Goal: Transaction & Acquisition: Subscribe to service/newsletter

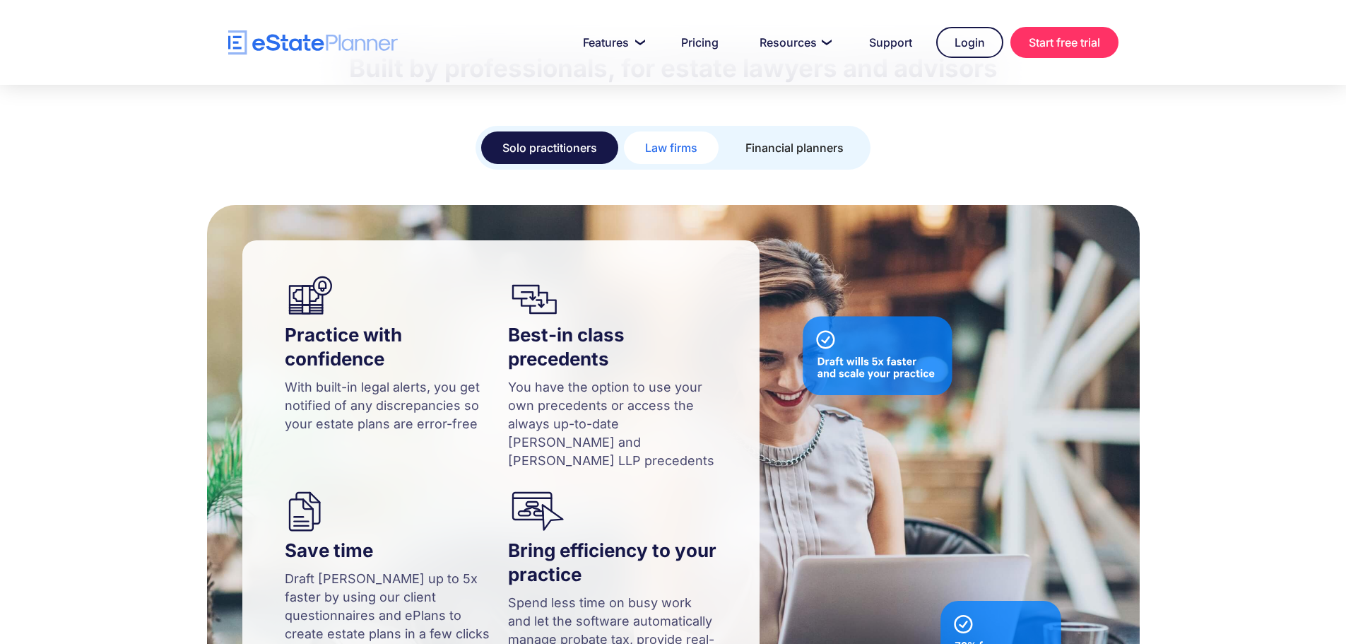
scroll to position [989, 0]
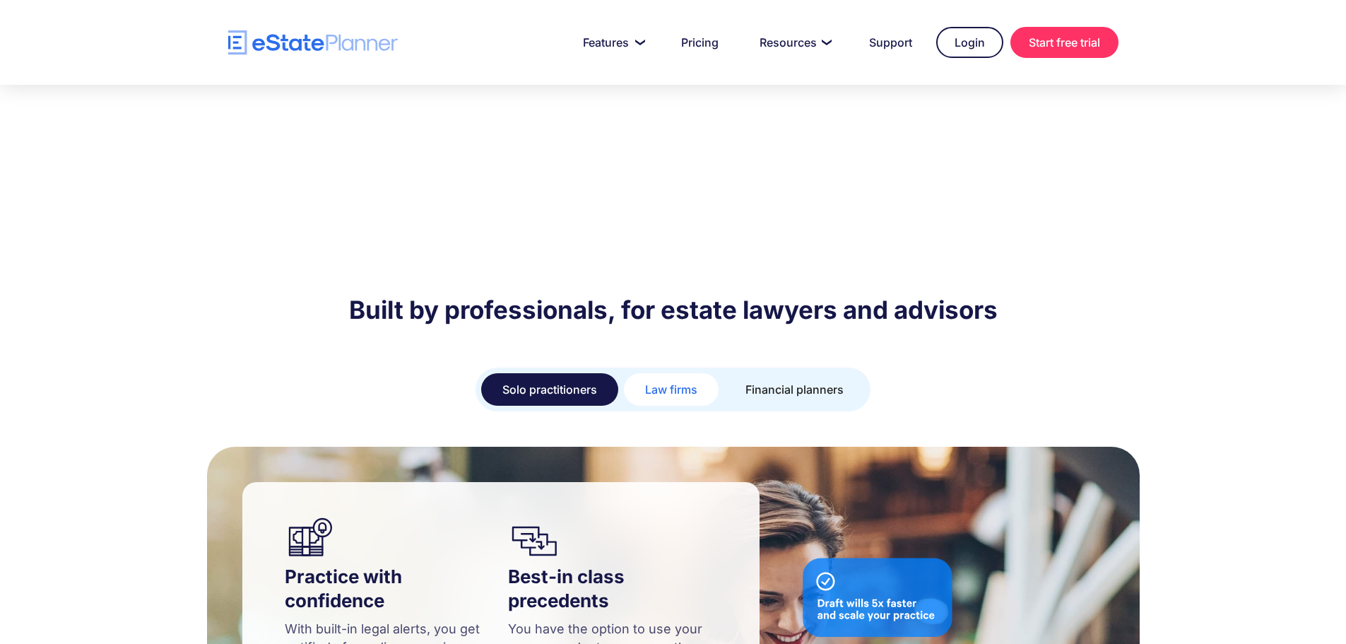
click at [673, 379] on div "Law firms" at bounding box center [671, 389] width 52 height 20
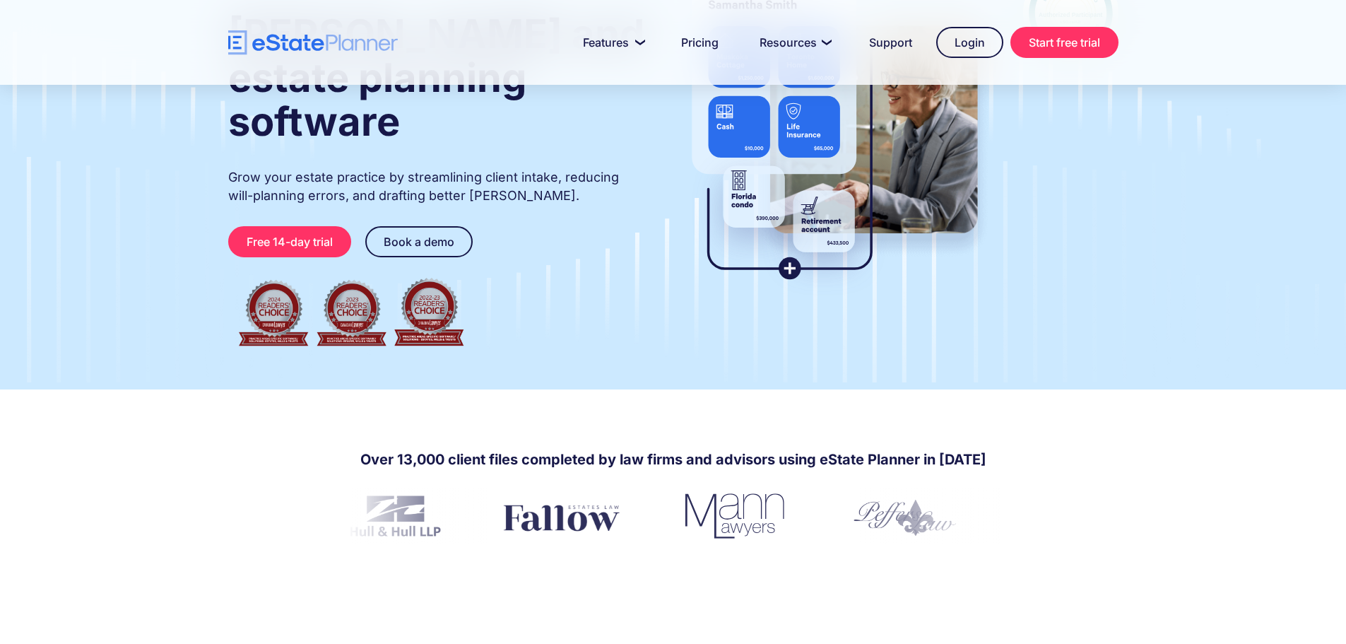
scroll to position [0, 0]
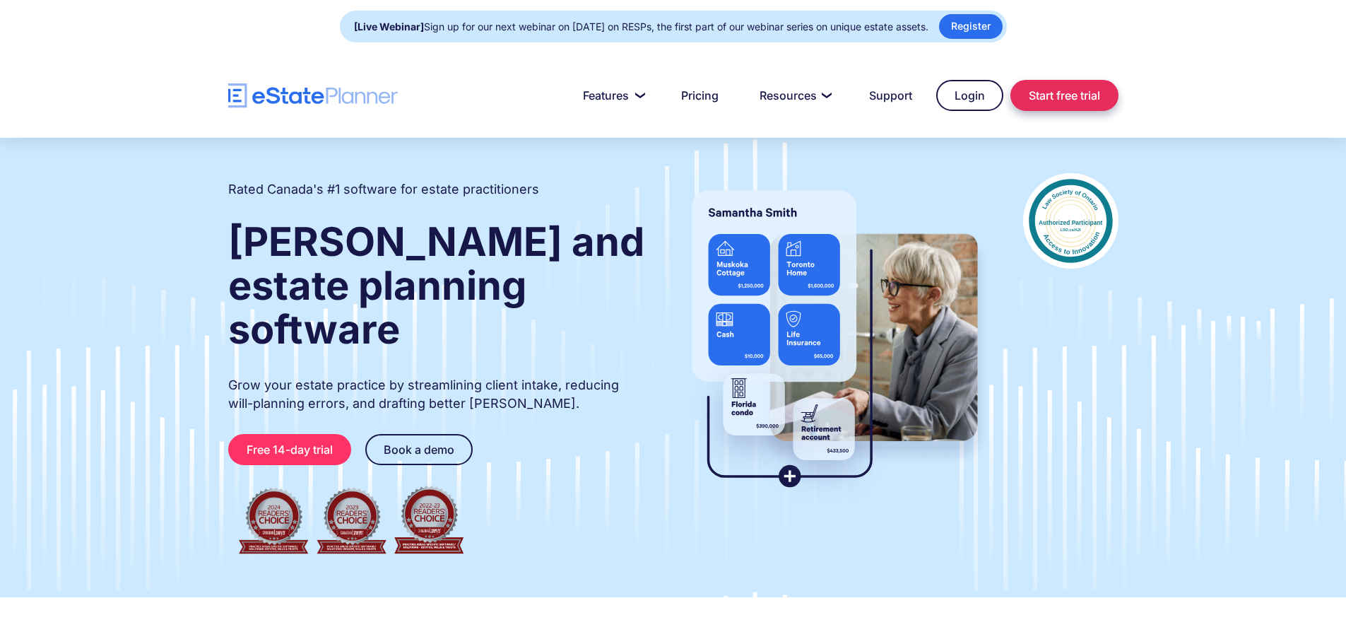
click at [1068, 95] on link "Start free trial" at bounding box center [1064, 95] width 108 height 31
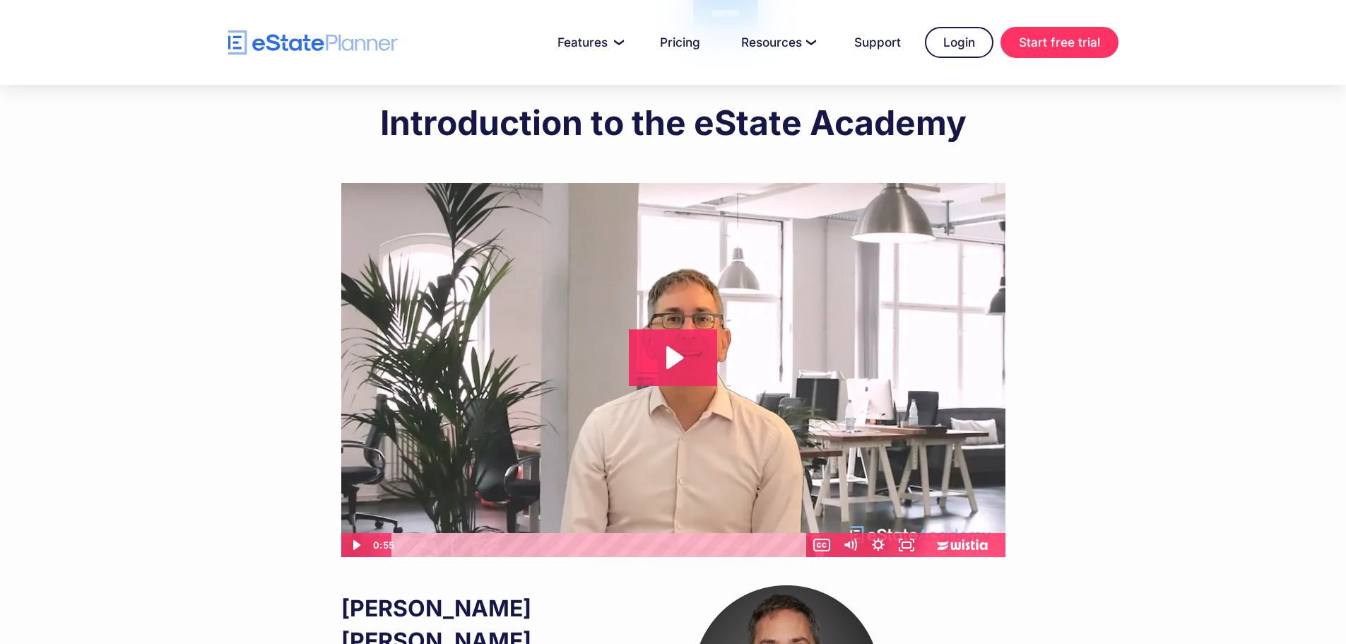
scroll to position [668, 0]
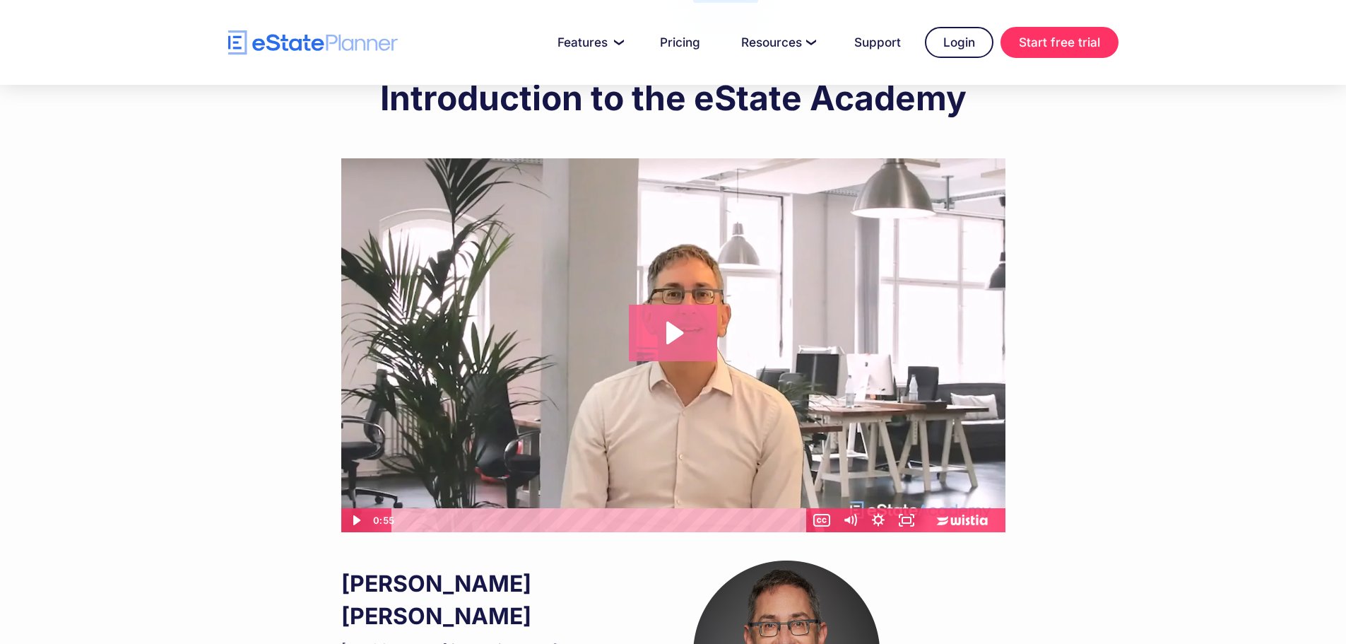
click at [668, 344] on icon "Play Video: Introduction to eState Academy" at bounding box center [674, 333] width 17 height 23
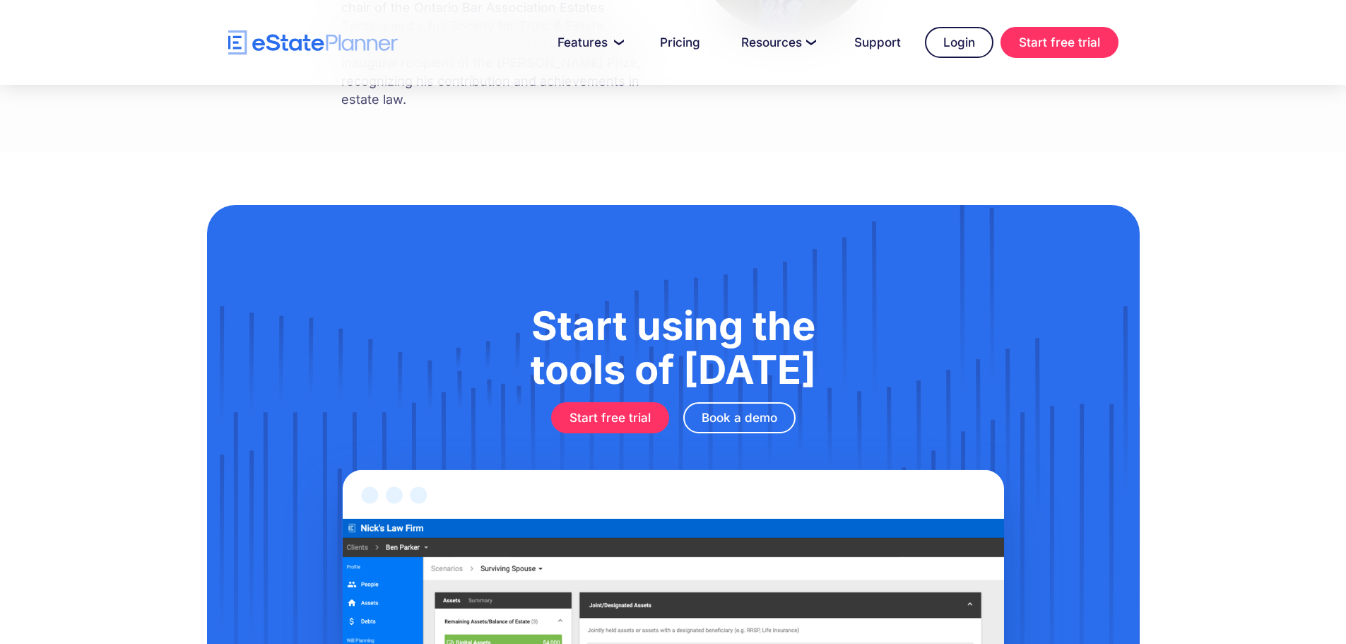
scroll to position [1374, 0]
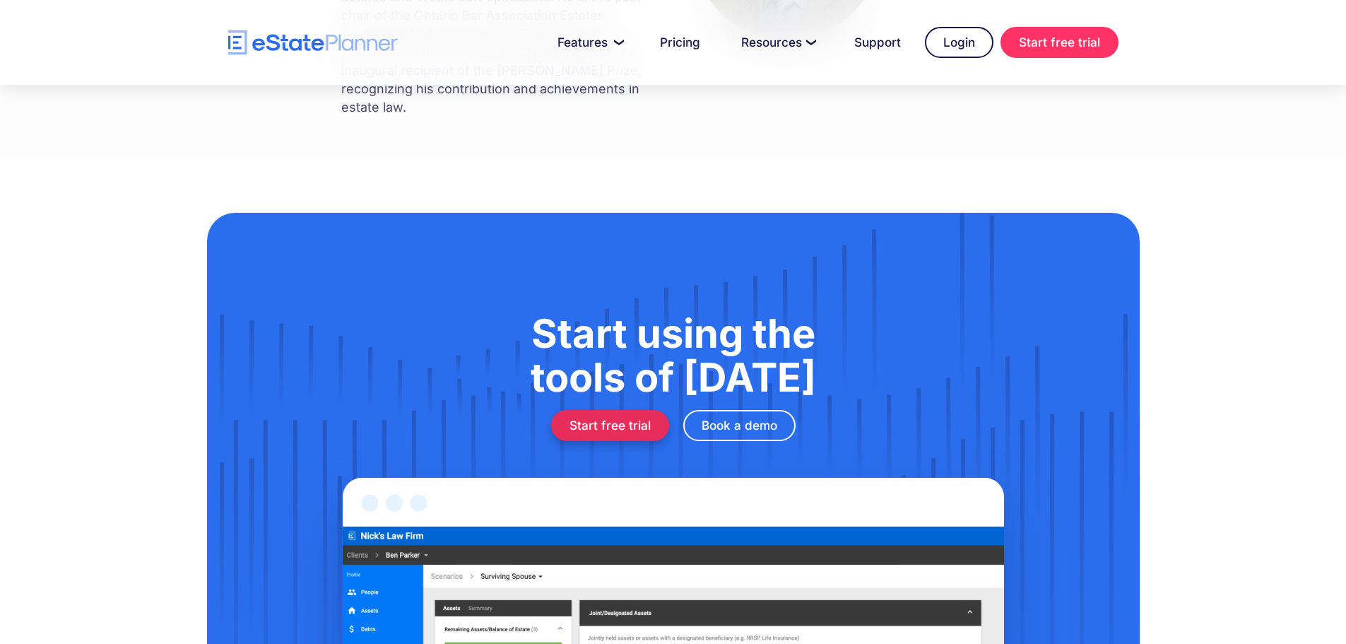
click at [604, 410] on link "Start free trial" at bounding box center [610, 425] width 118 height 31
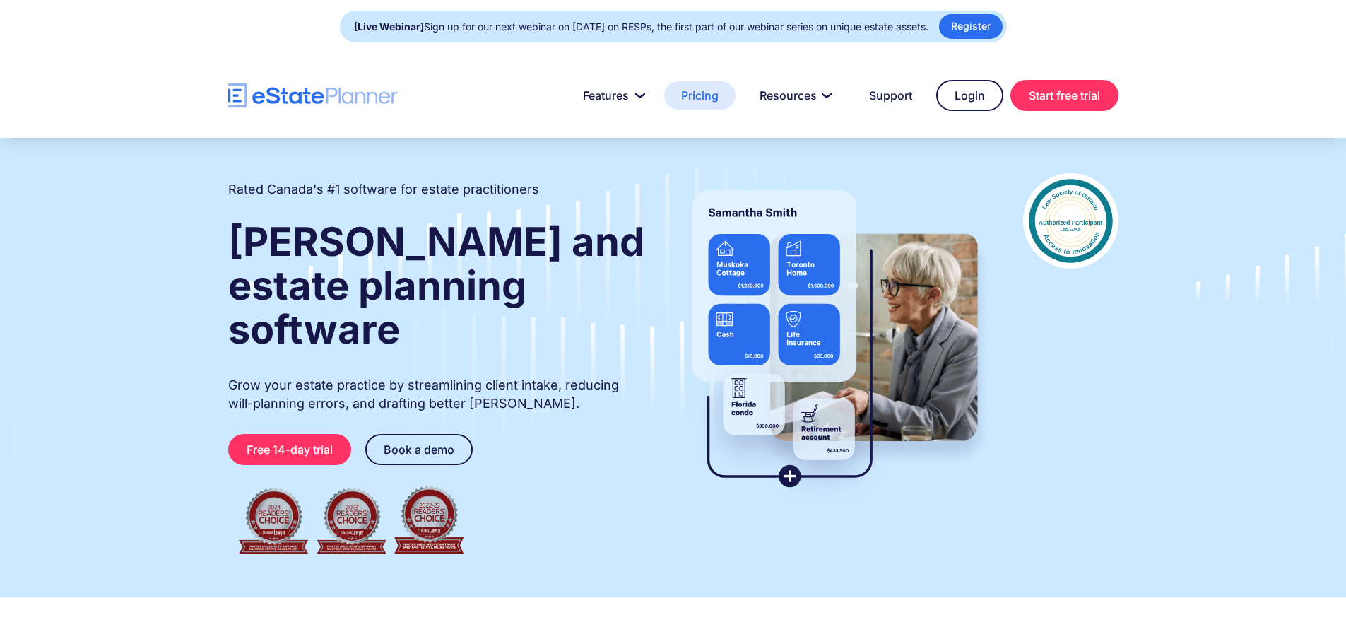
click at [702, 101] on link "Pricing" at bounding box center [699, 95] width 71 height 28
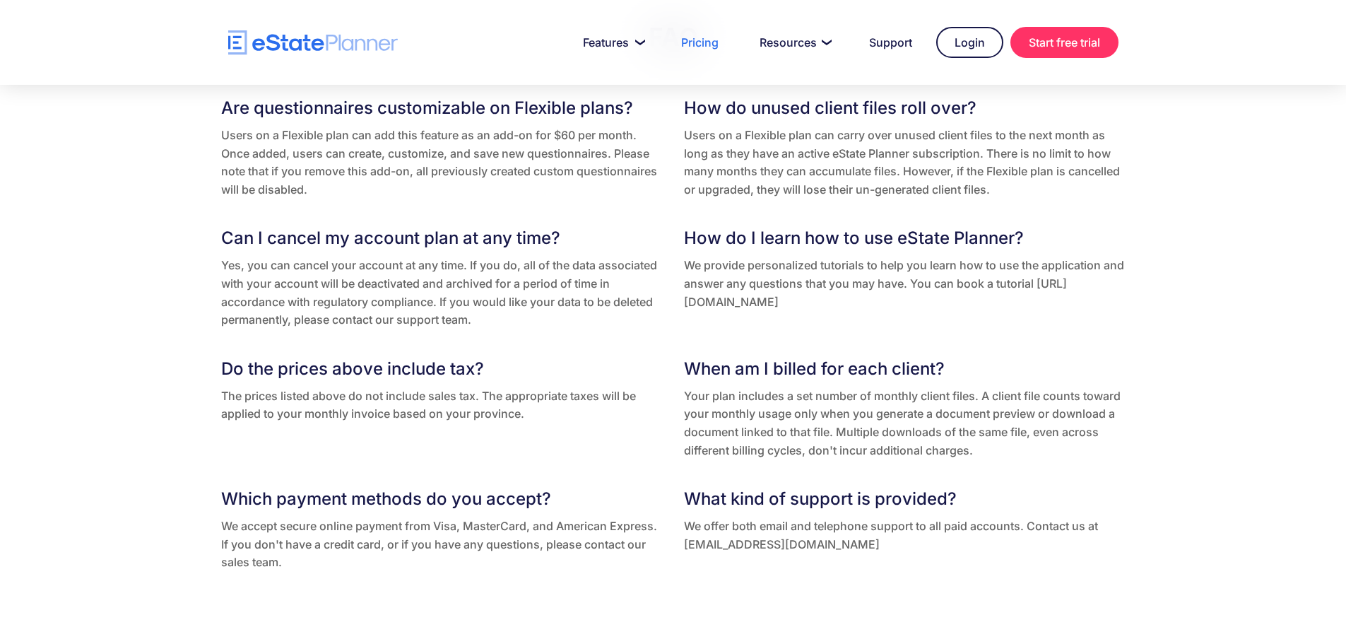
scroll to position [2473, 0]
